Goal: Task Accomplishment & Management: Manage account settings

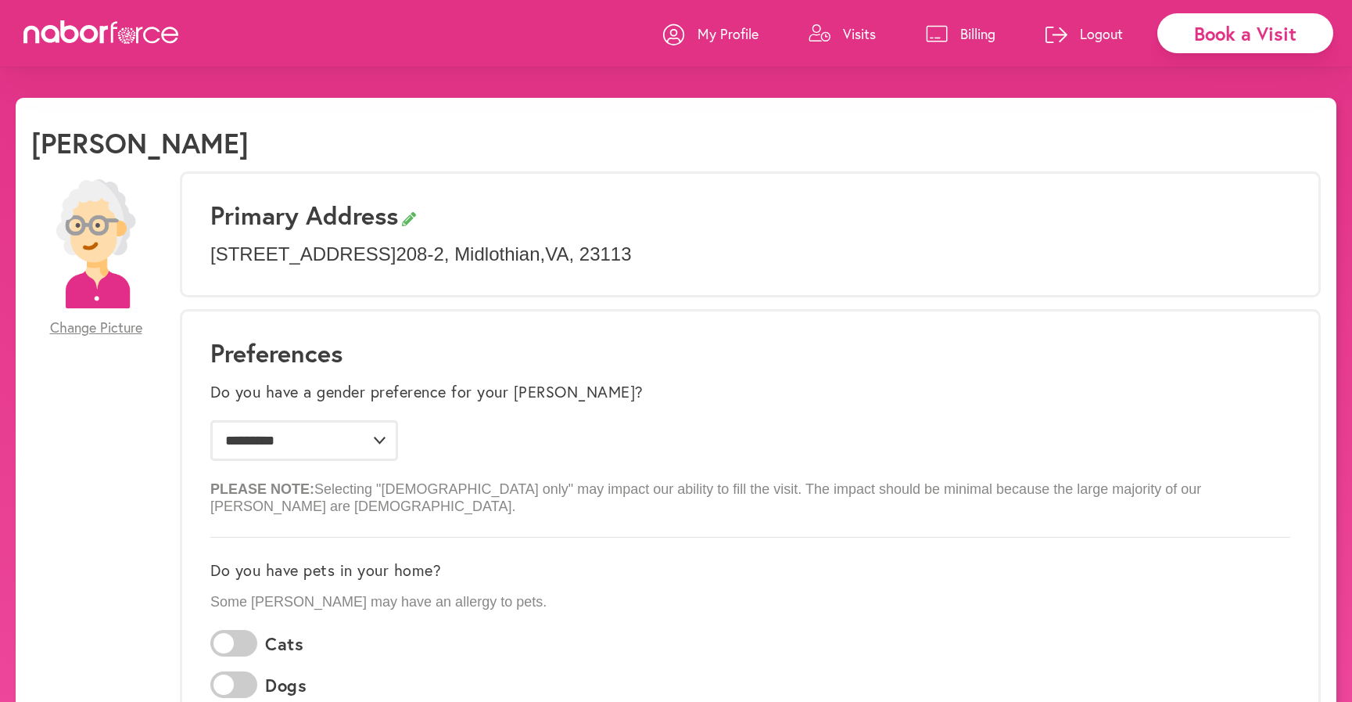
select select "*"
click at [828, 28] on icon at bounding box center [820, 33] width 22 height 18
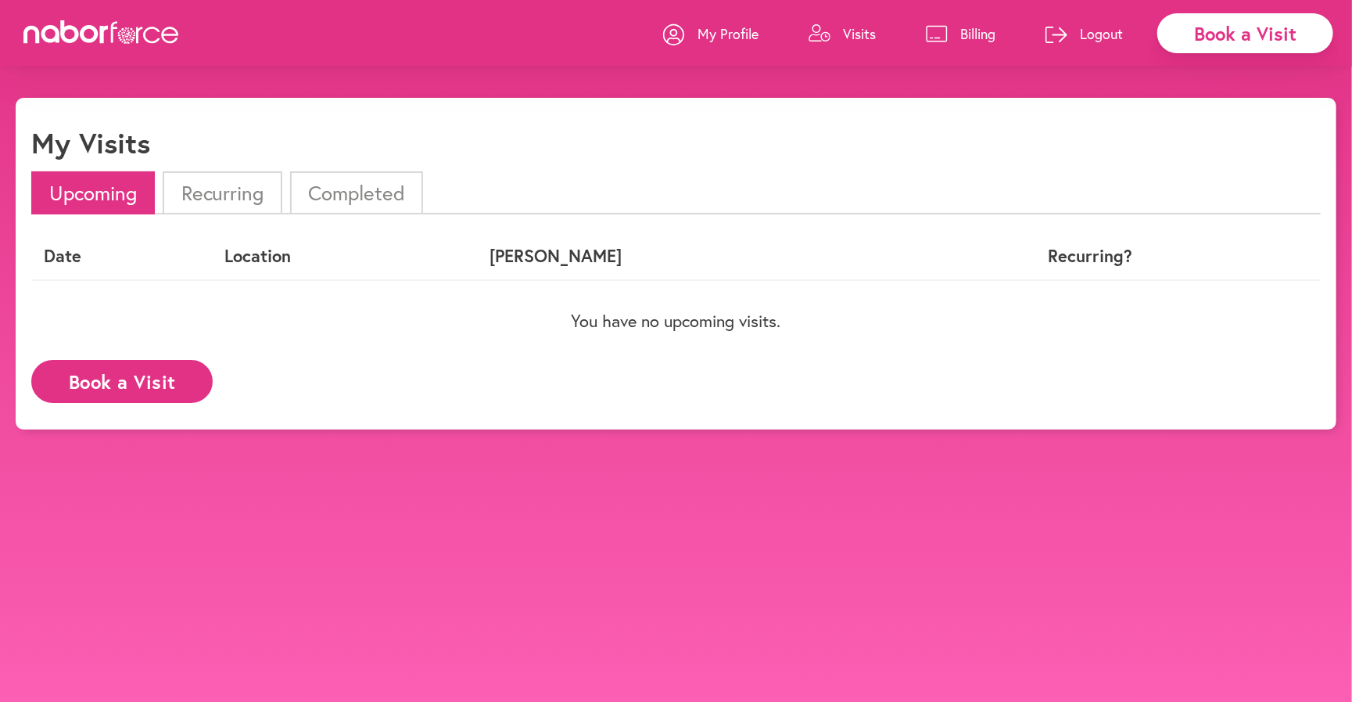
click at [324, 202] on li "Completed" at bounding box center [356, 192] width 133 height 43
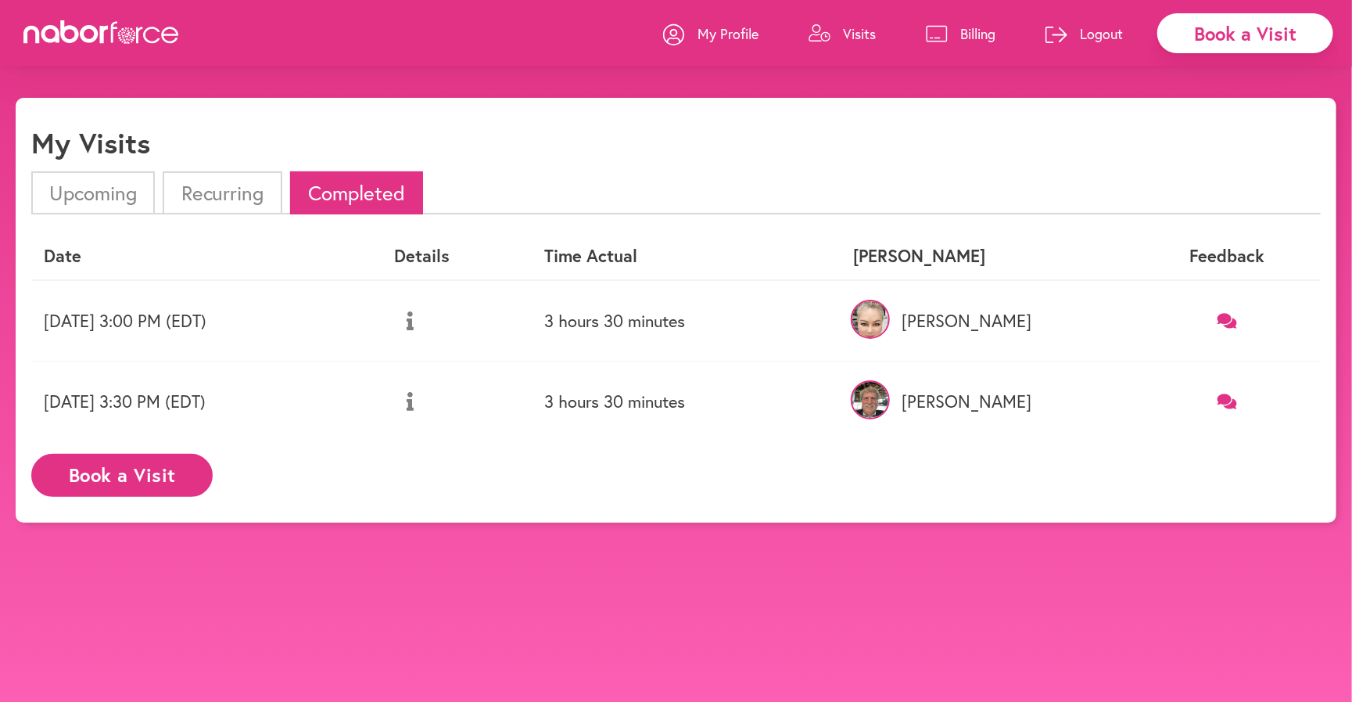
click at [958, 45] on link "Billing" at bounding box center [961, 33] width 70 height 47
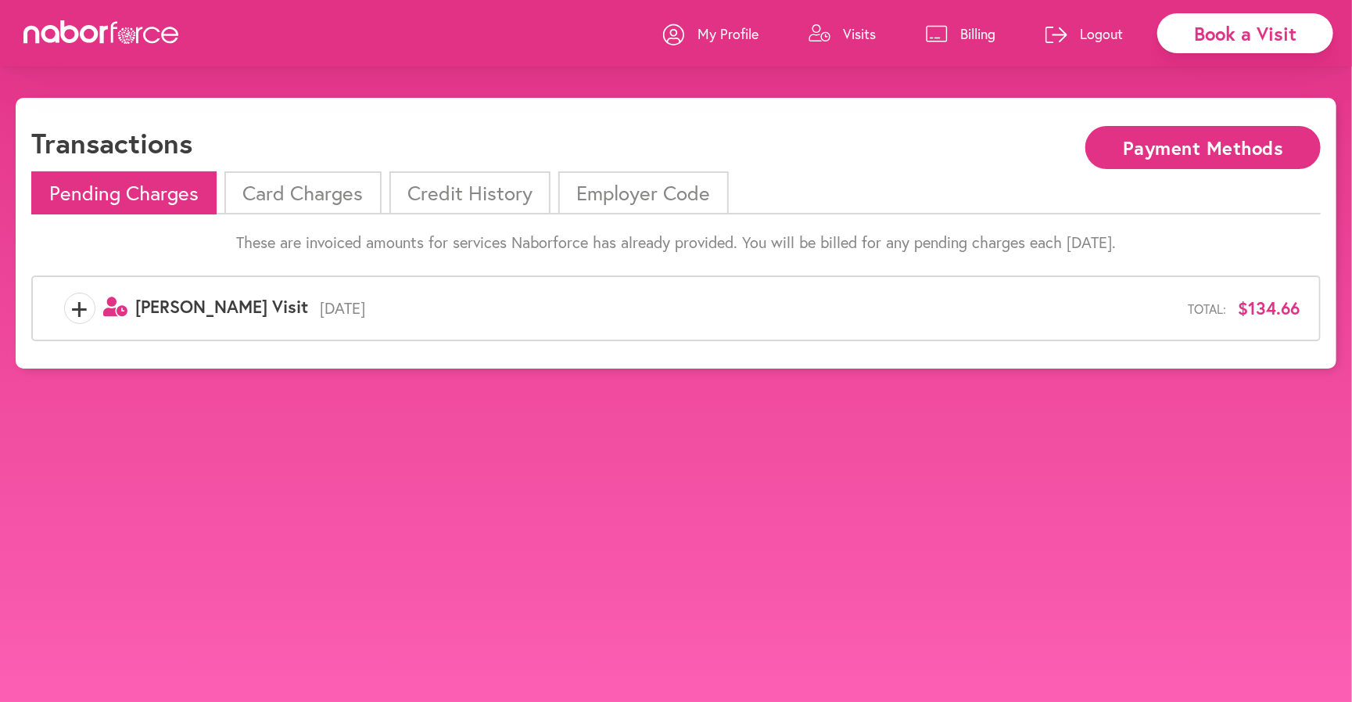
click at [375, 311] on span "[DATE]" at bounding box center [748, 308] width 880 height 19
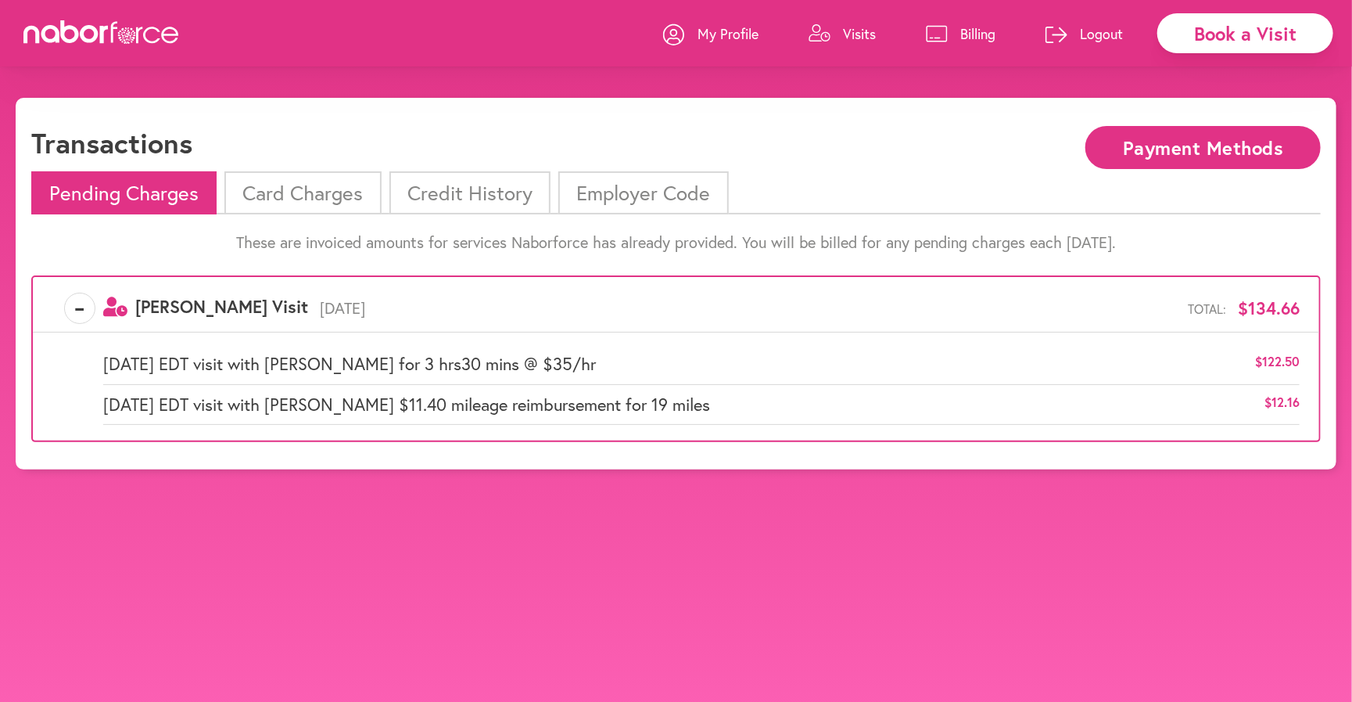
click at [482, 87] on html "close Book a Visit My Profile Visits Billing Logout Transactions Payment Method…" at bounding box center [676, 399] width 1352 height 799
